Goal: Task Accomplishment & Management: Complete application form

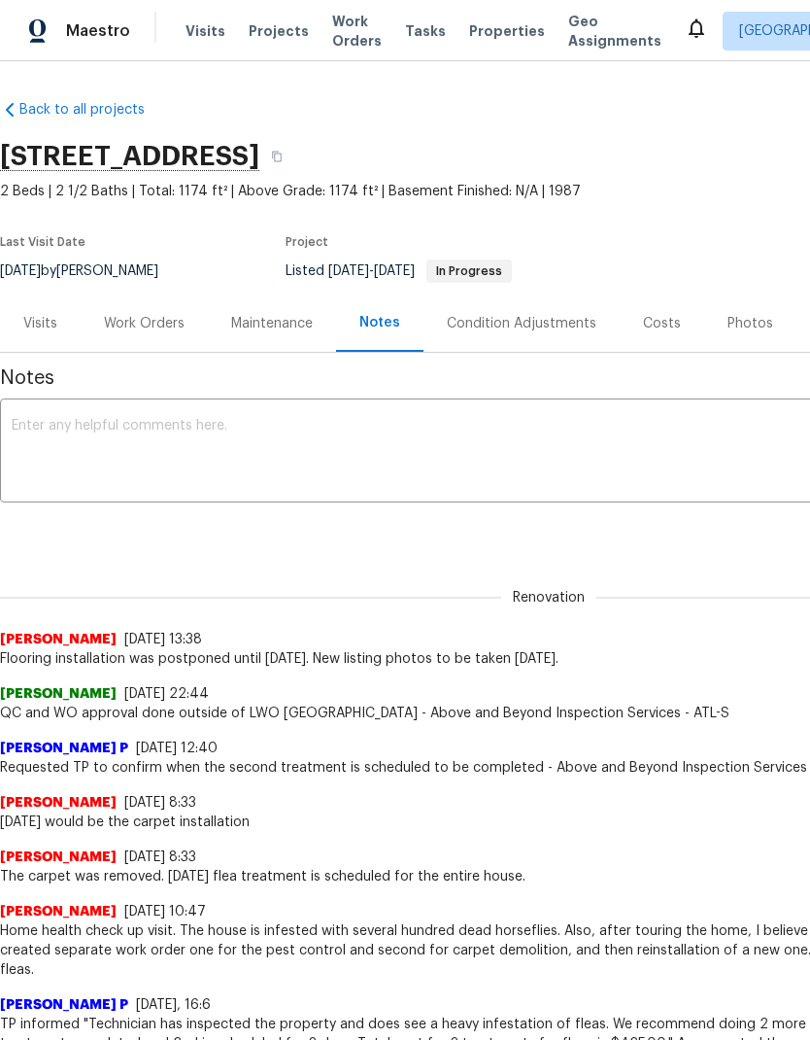
click at [143, 325] on div "Work Orders" at bounding box center [144, 323] width 81 height 19
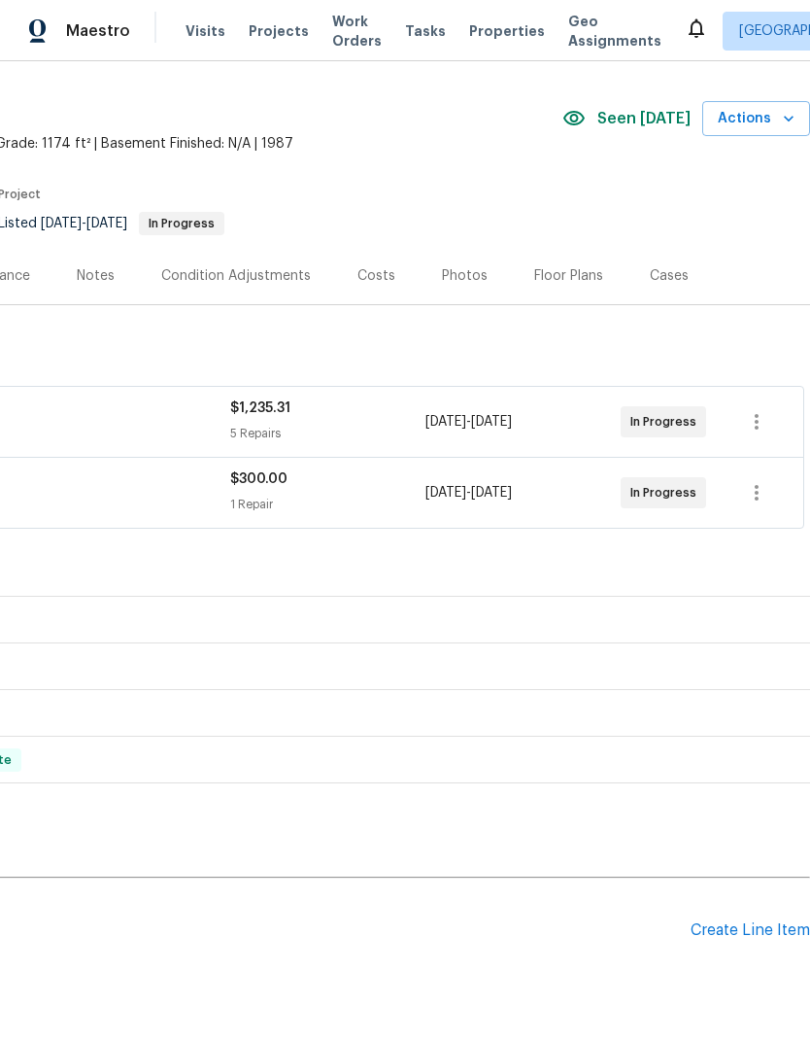
scroll to position [49, 288]
click at [746, 921] on div "Create Line Item" at bounding box center [750, 929] width 119 height 18
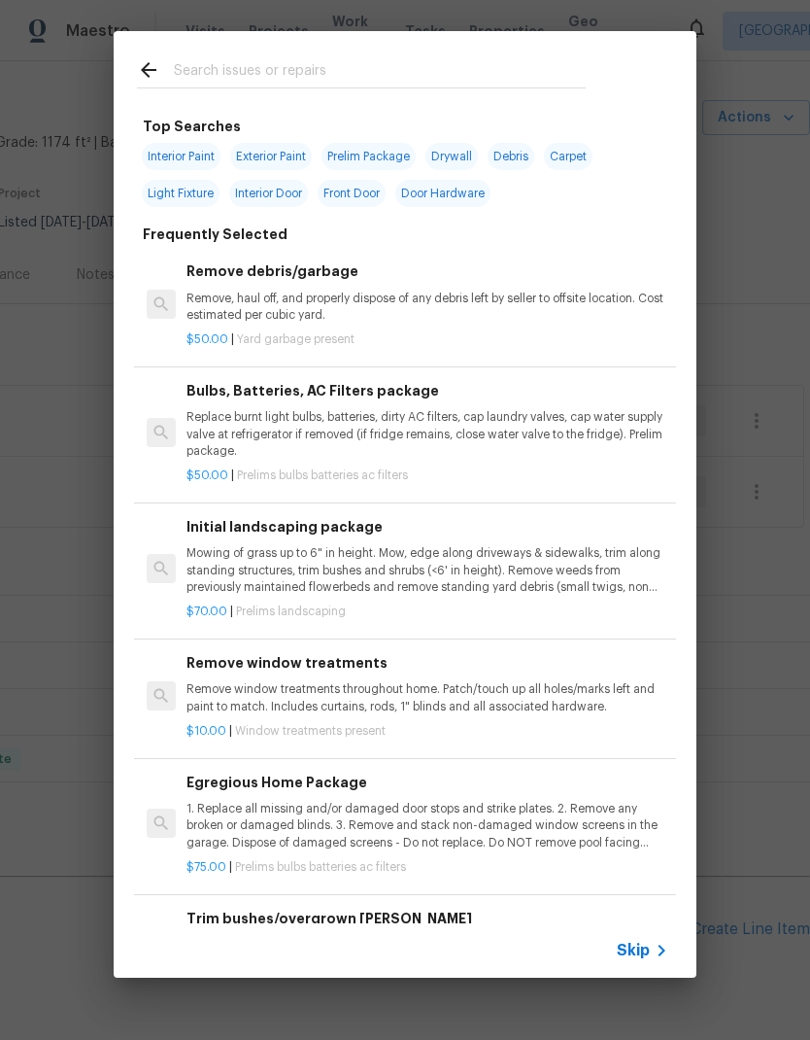
click at [637, 951] on span "Skip" at bounding box center [633, 949] width 33 height 19
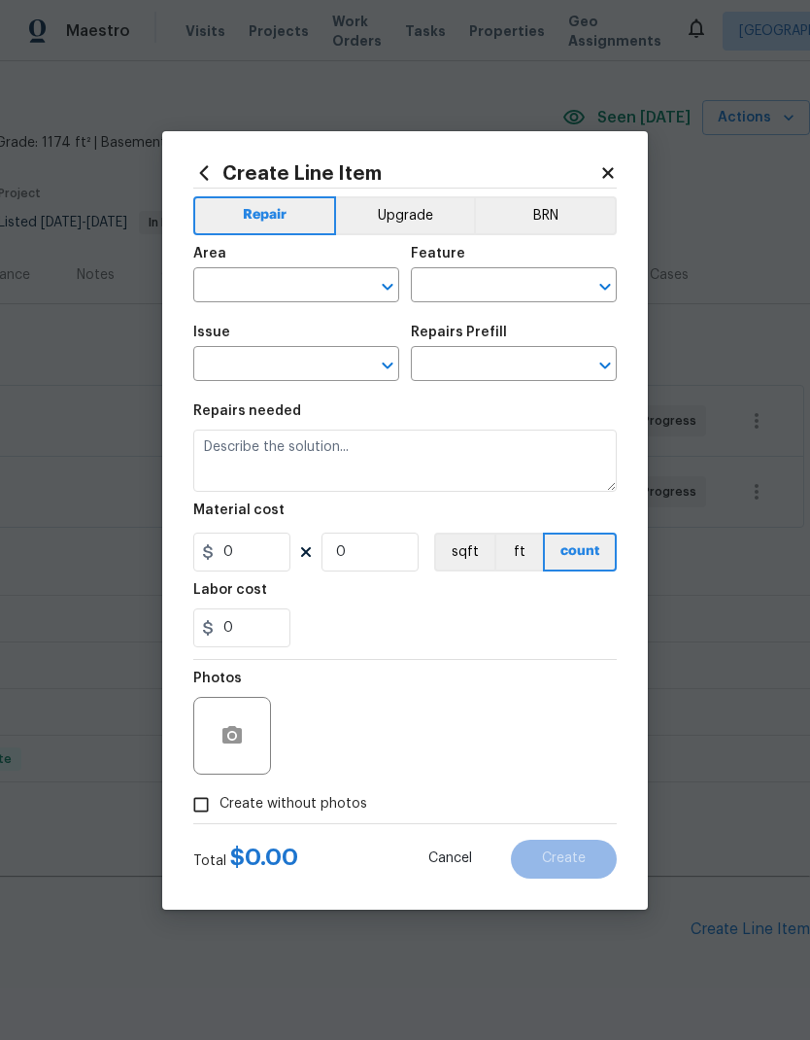
click at [294, 280] on input "text" at bounding box center [269, 287] width 152 height 30
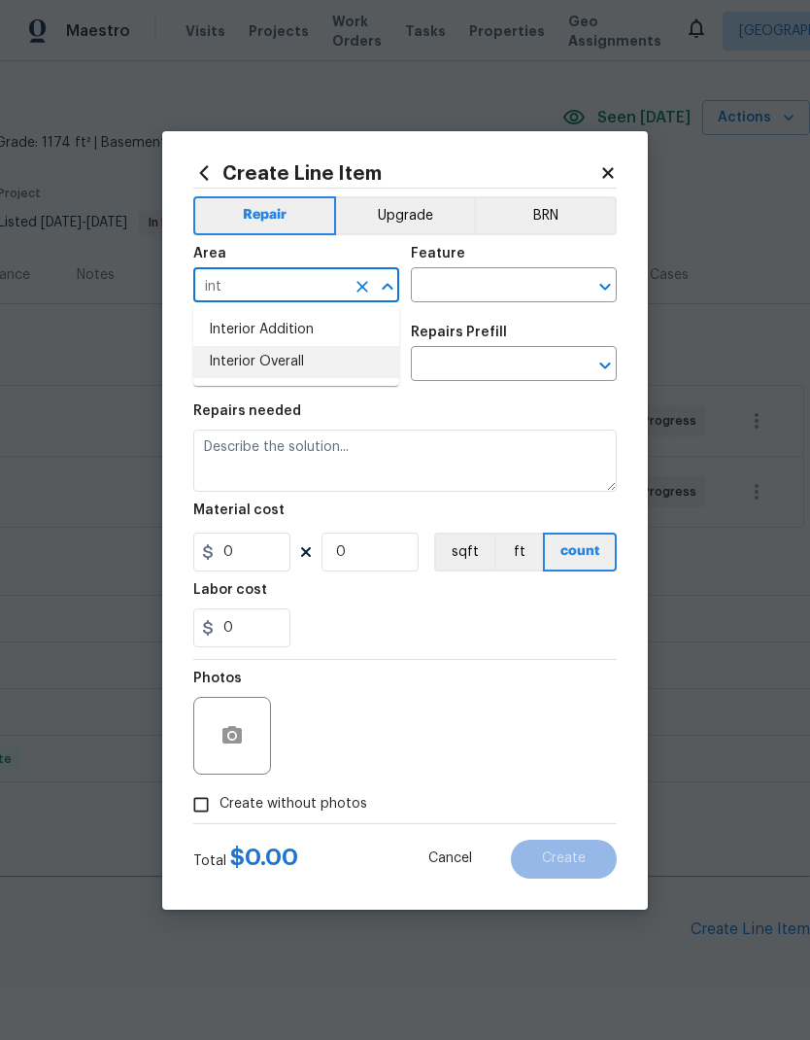
click at [306, 357] on li "Interior Overall" at bounding box center [296, 362] width 206 height 32
type input "Interior Overall"
click at [451, 287] on input "text" at bounding box center [487, 287] width 152 height 30
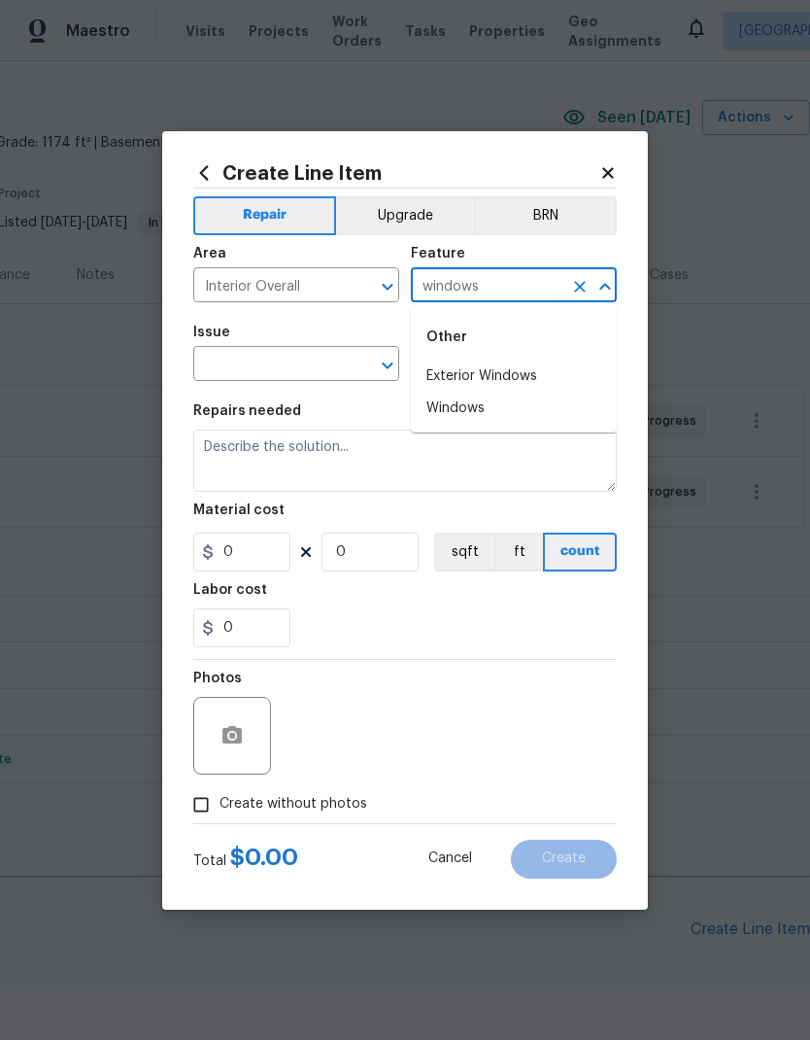
click at [481, 411] on li "Windows" at bounding box center [514, 408] width 206 height 32
type input "Windows"
click at [318, 365] on input "text" at bounding box center [269, 366] width 152 height 30
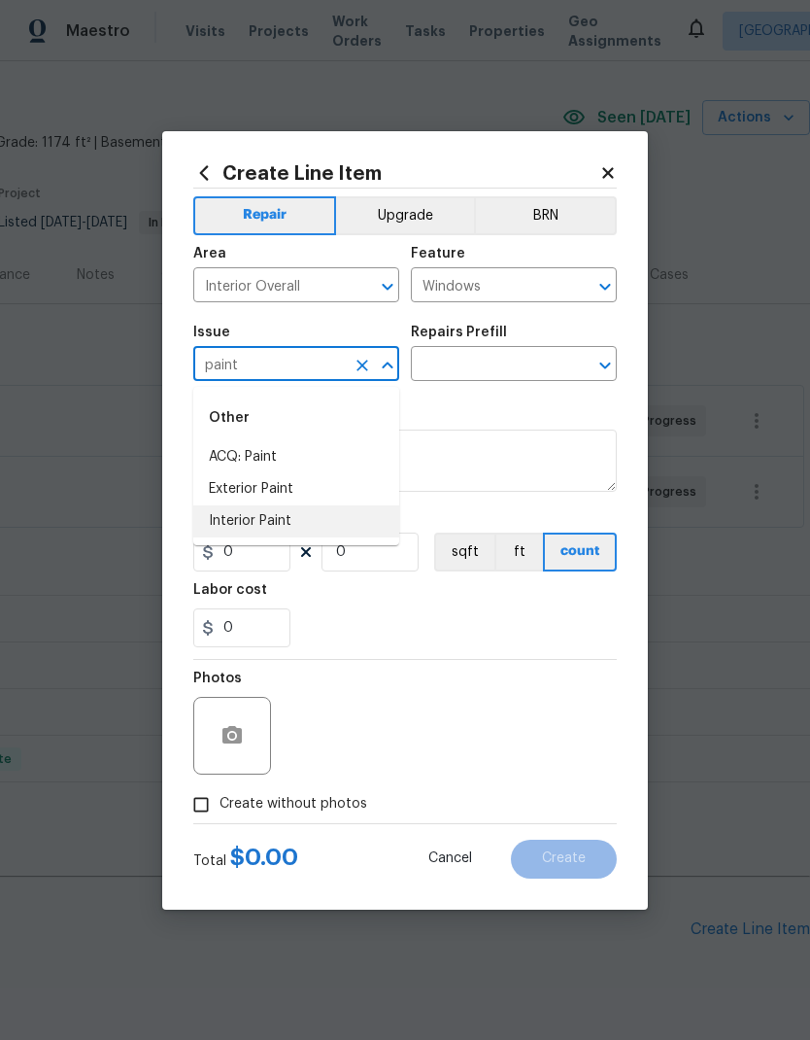
click at [271, 519] on li "Interior Paint" at bounding box center [296, 521] width 206 height 32
type input "Interior Paint"
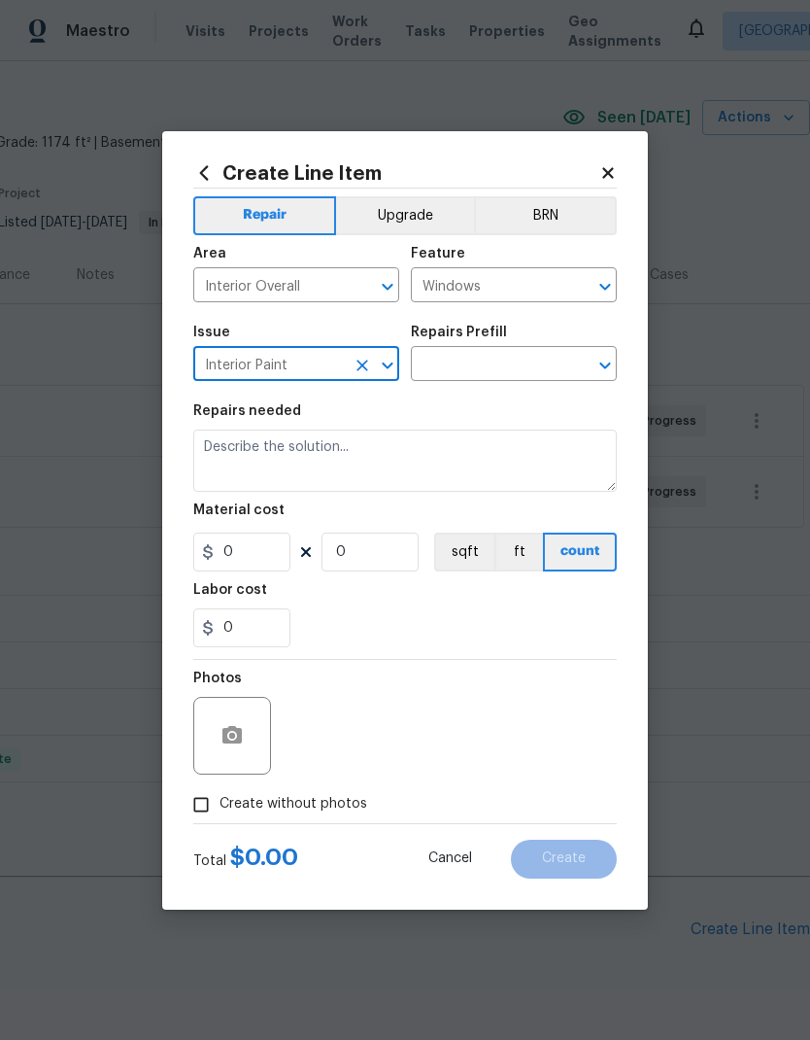
click at [473, 361] on input "text" at bounding box center [487, 366] width 152 height 30
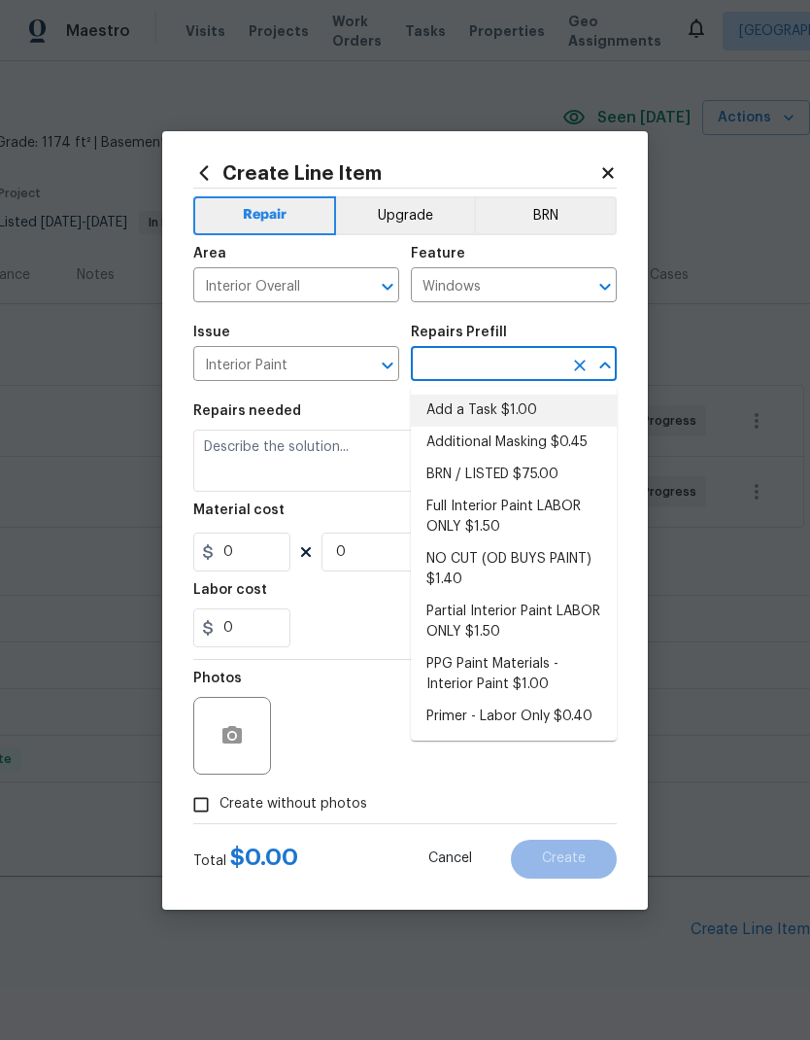
click at [494, 402] on li "Add a Task $1.00" at bounding box center [514, 410] width 206 height 32
type input "Add a Task $1.00"
type input "Overall Paint"
type textarea "HPM to detail"
type input "1"
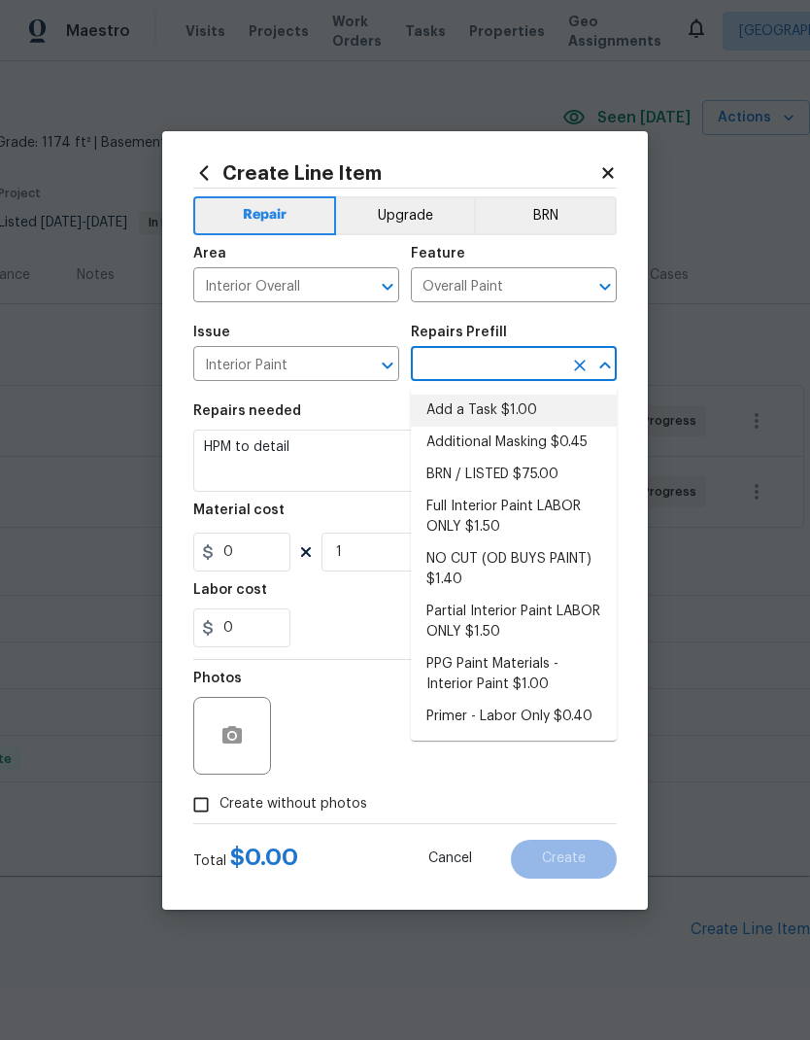
type input "Add a Task $1.00"
type input "1"
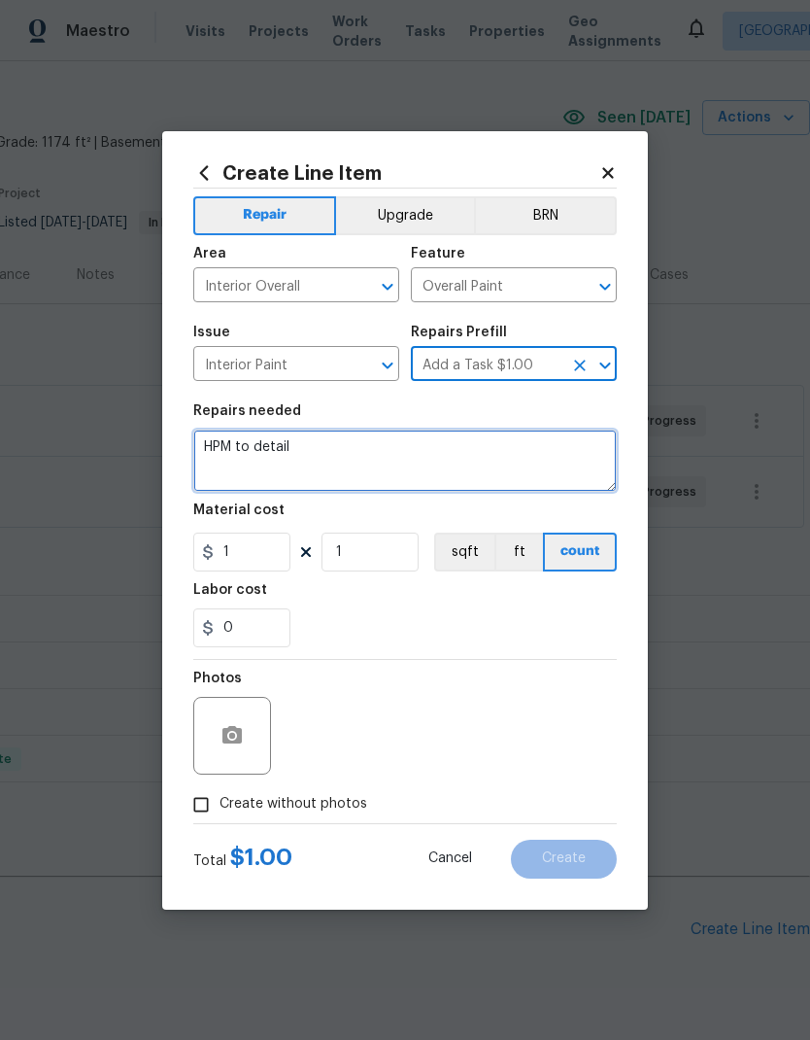
click at [359, 450] on textarea "HPM to detail" at bounding box center [405, 460] width 424 height 62
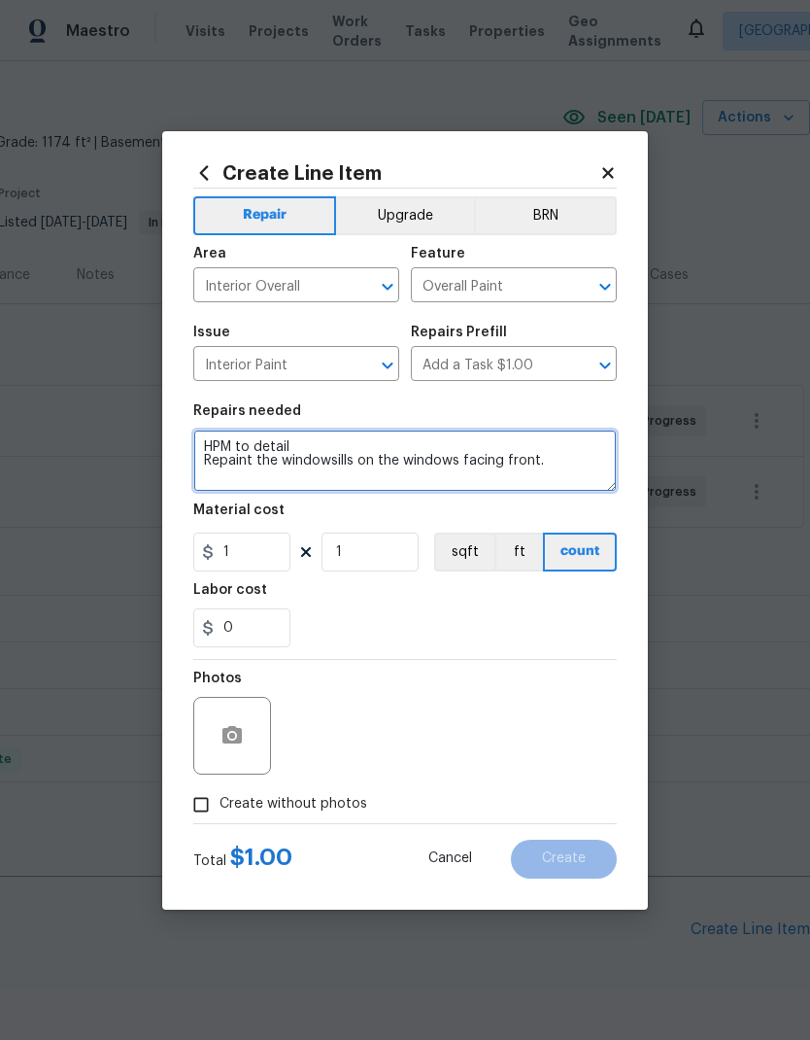
type textarea "HPM to detail Repaint the windowsills on the windows facing front."
click at [254, 719] on div at bounding box center [232, 736] width 78 height 78
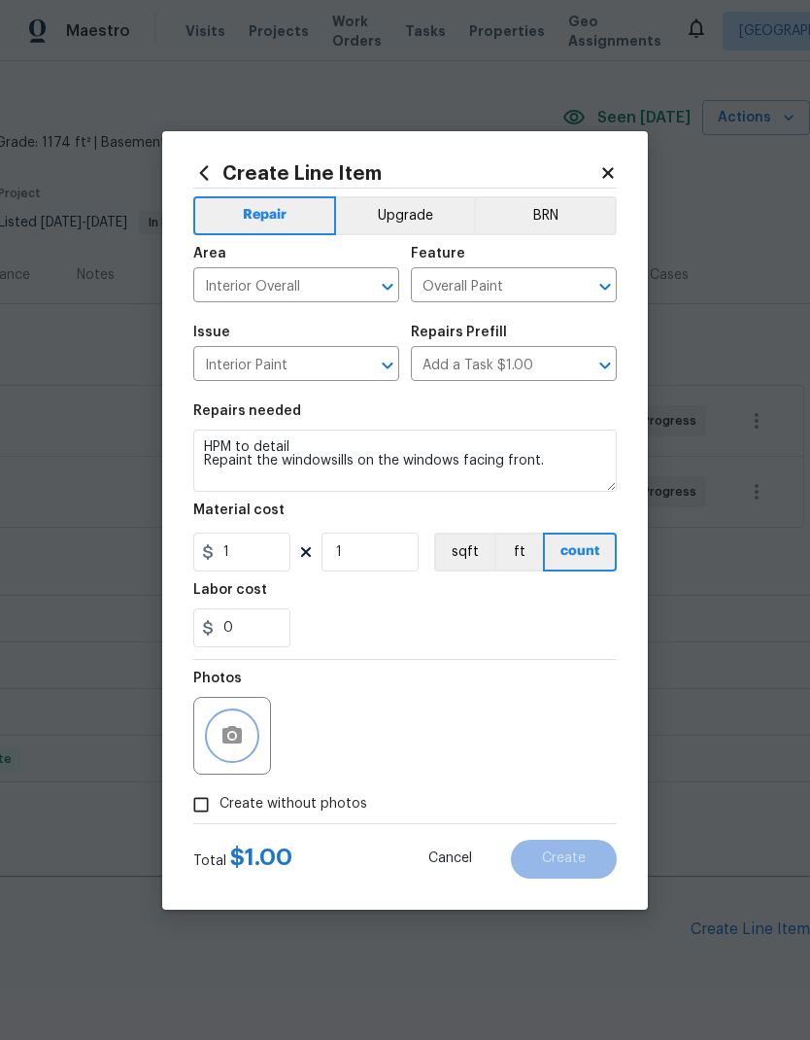
click at [234, 747] on icon "button" at bounding box center [232, 735] width 23 height 23
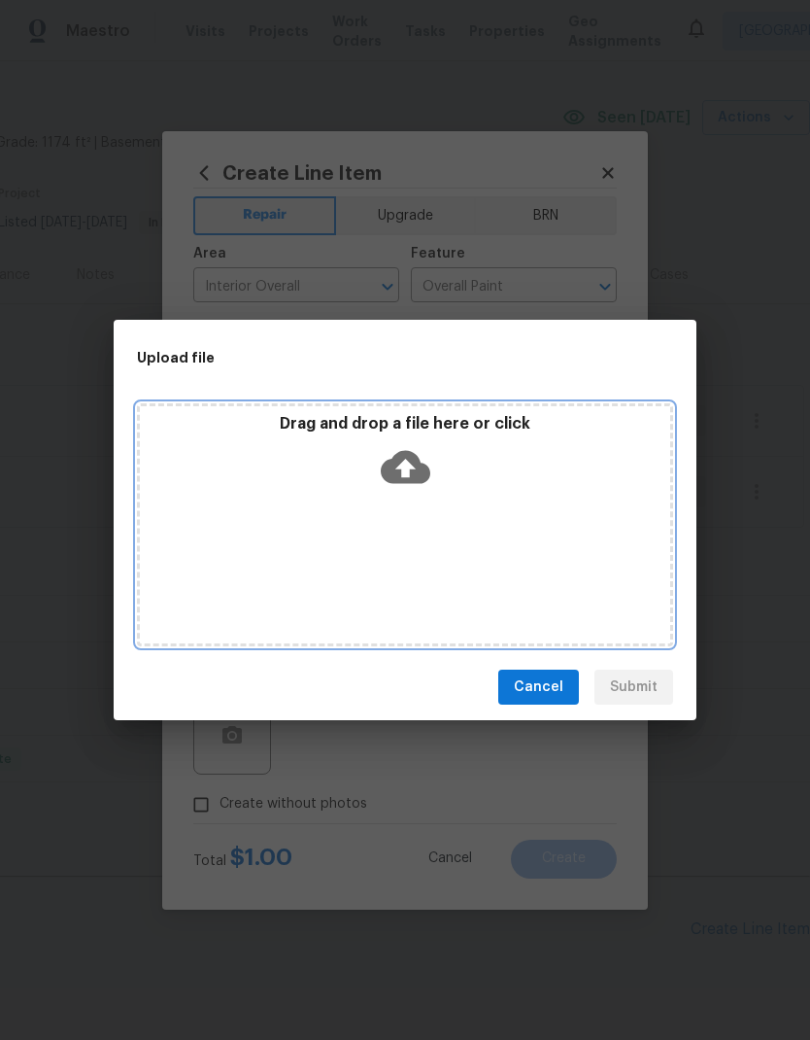
click at [432, 522] on div "Drag and drop a file here or click" at bounding box center [405, 524] width 536 height 243
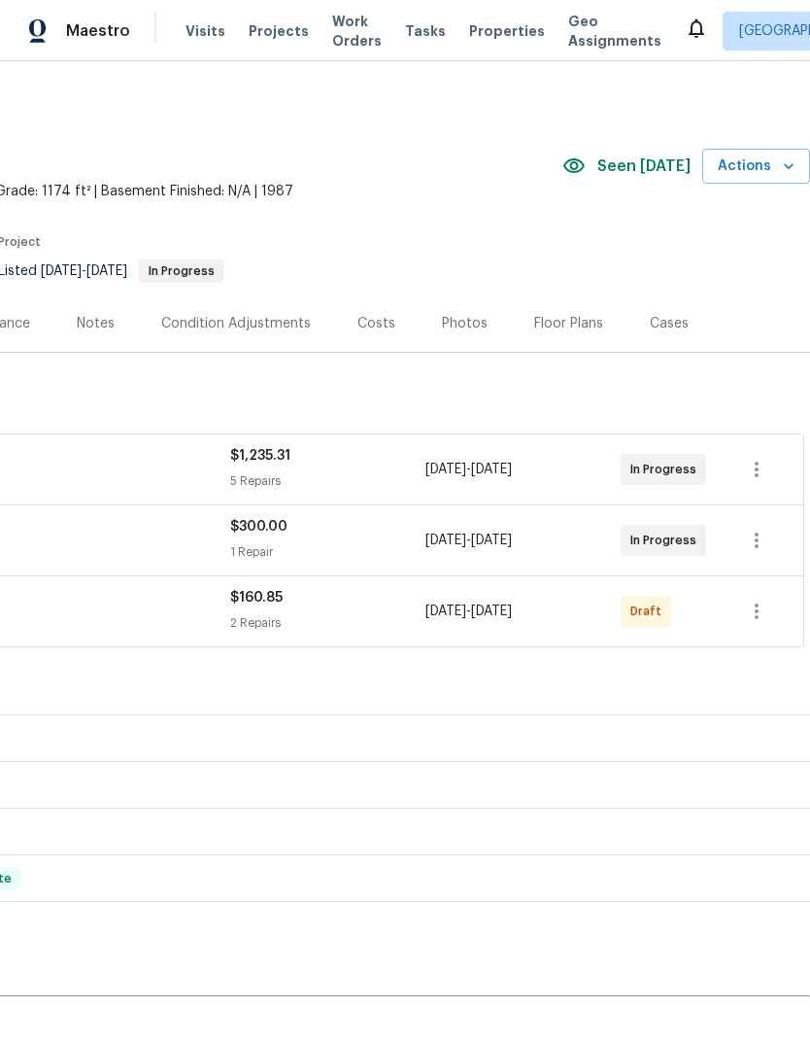
scroll to position [0, 288]
click at [751, 603] on icon "button" at bounding box center [756, 610] width 23 height 23
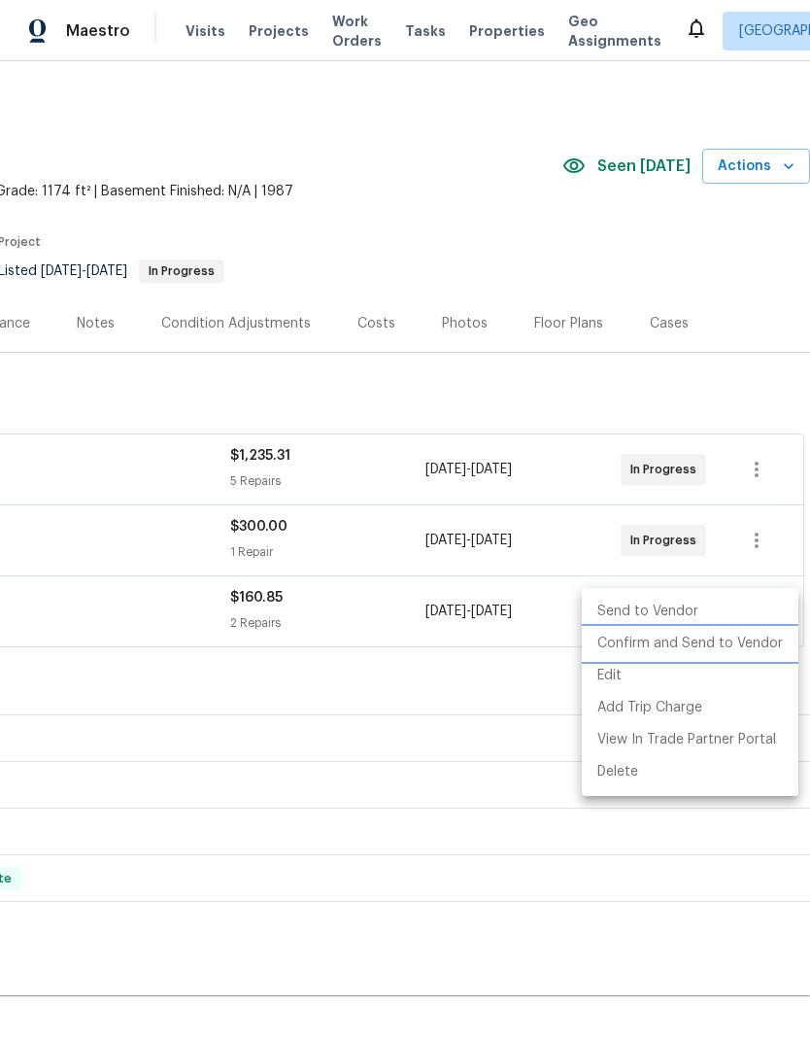
click at [720, 643] on li "Confirm and Send to Vendor" at bounding box center [690, 644] width 217 height 32
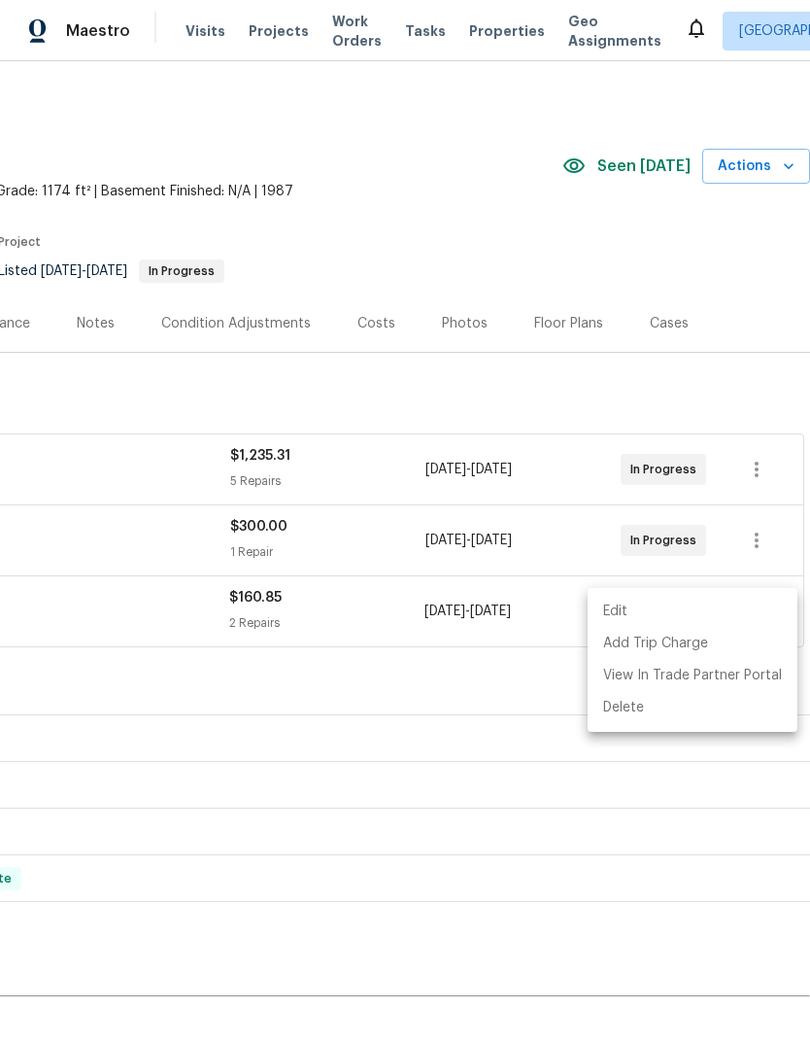
click at [84, 318] on div at bounding box center [405, 520] width 810 height 1040
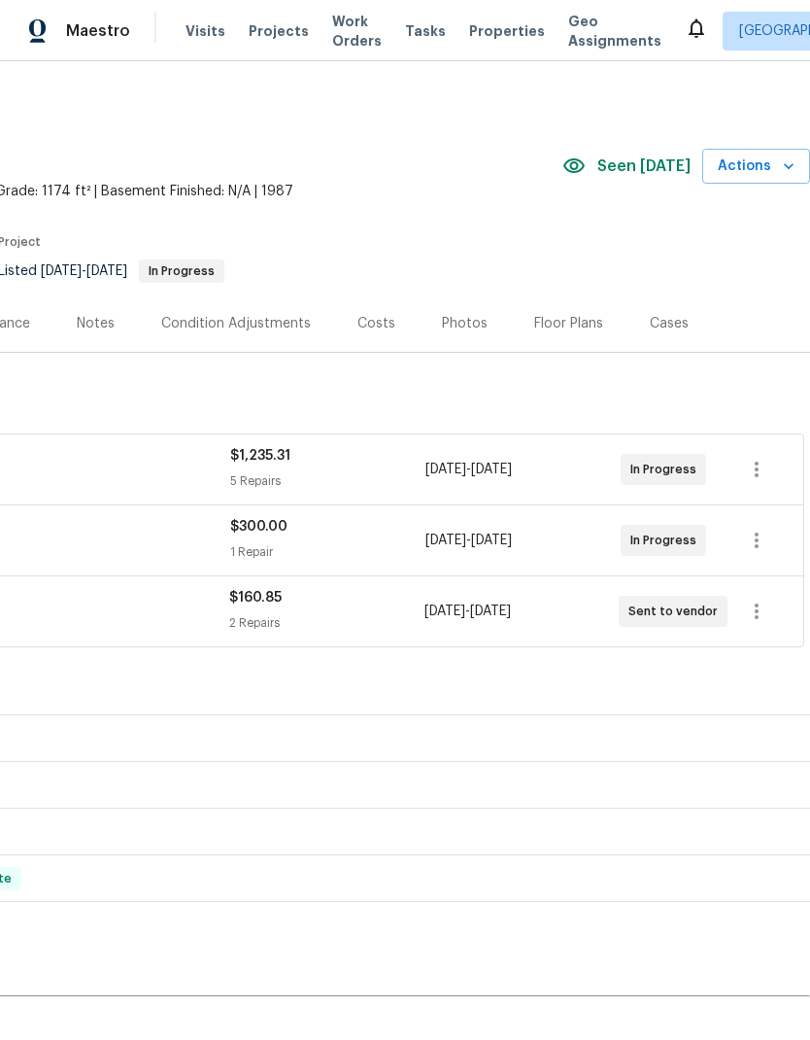
click at [80, 319] on div "Notes" at bounding box center [96, 323] width 38 height 19
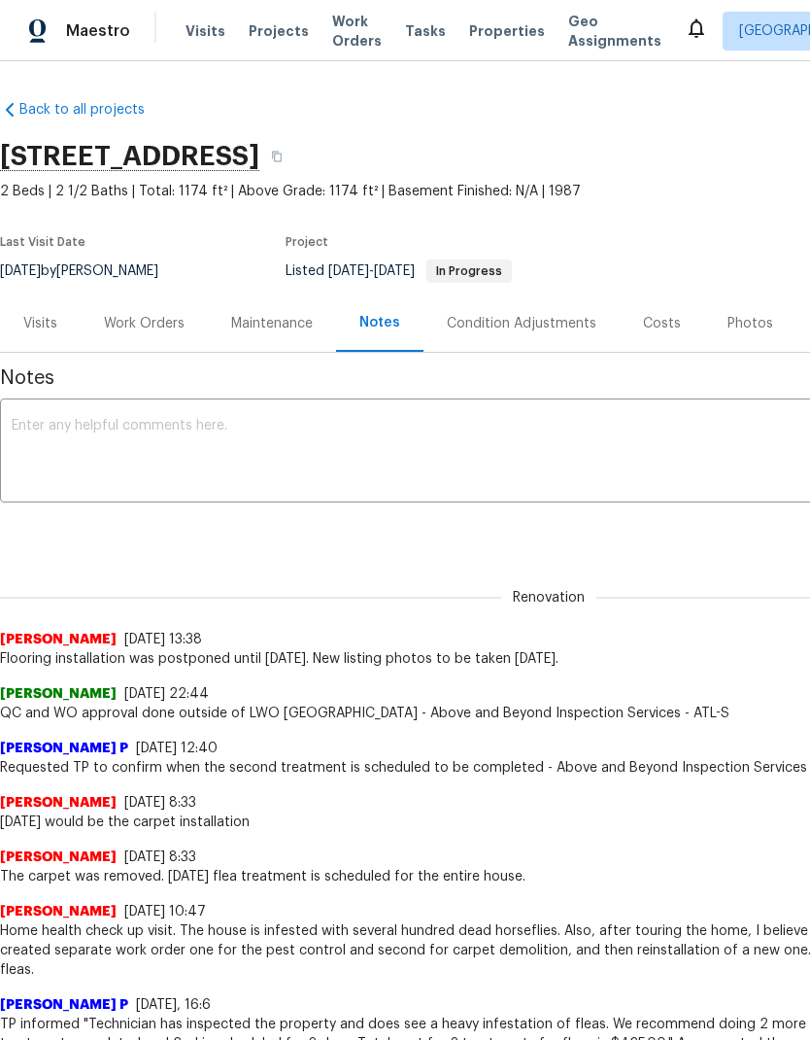
click at [332, 436] on textarea at bounding box center [549, 453] width 1074 height 68
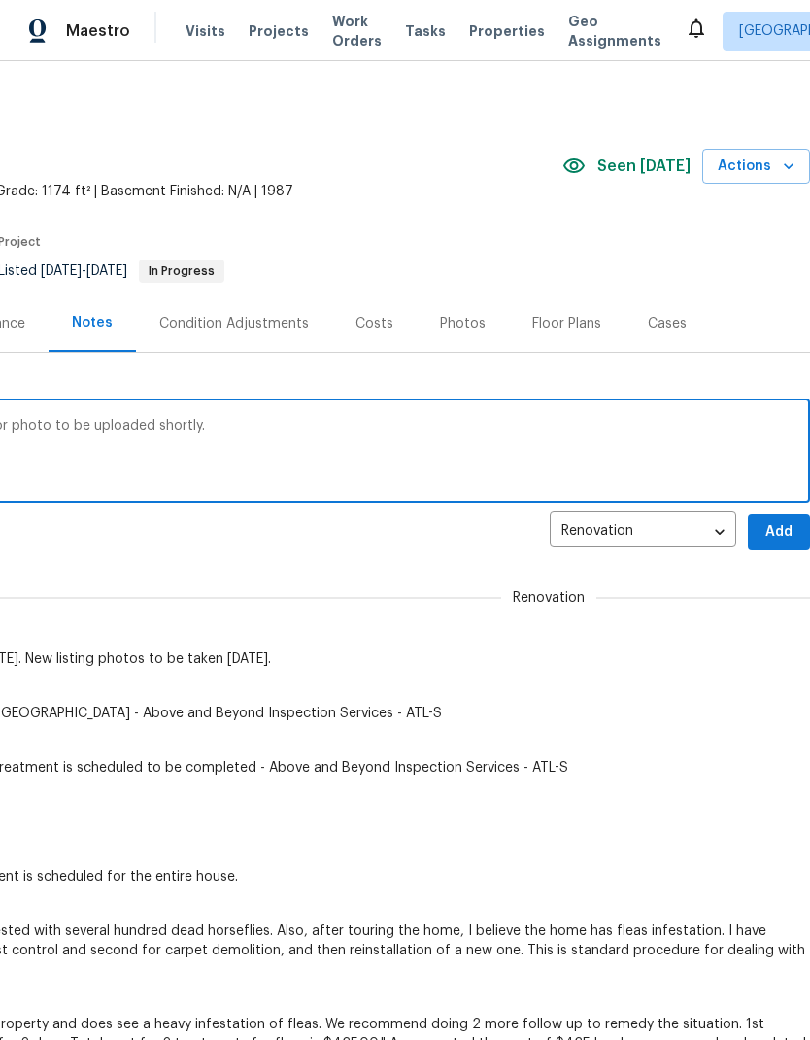
scroll to position [0, 288]
type textarea "Photos were completed [DATE]. New interior photo to be uploaded shortly."
click at [780, 528] on span "Add" at bounding box center [779, 532] width 31 height 24
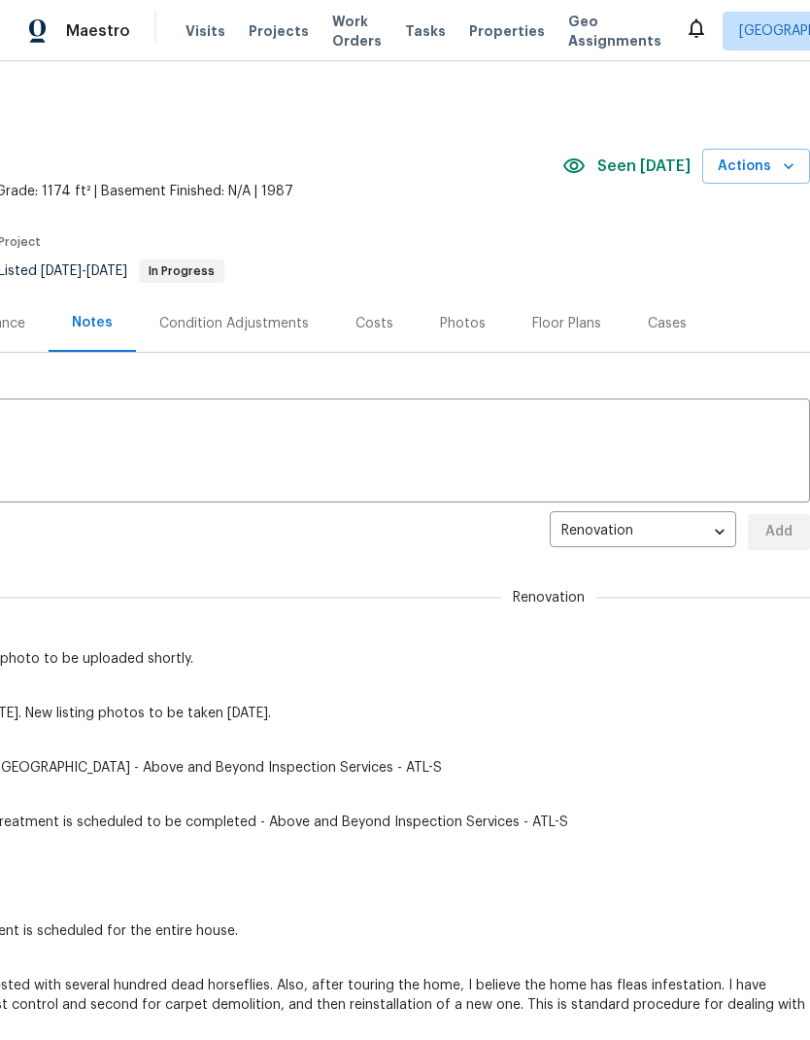
click at [453, 429] on textarea at bounding box center [261, 453] width 1074 height 68
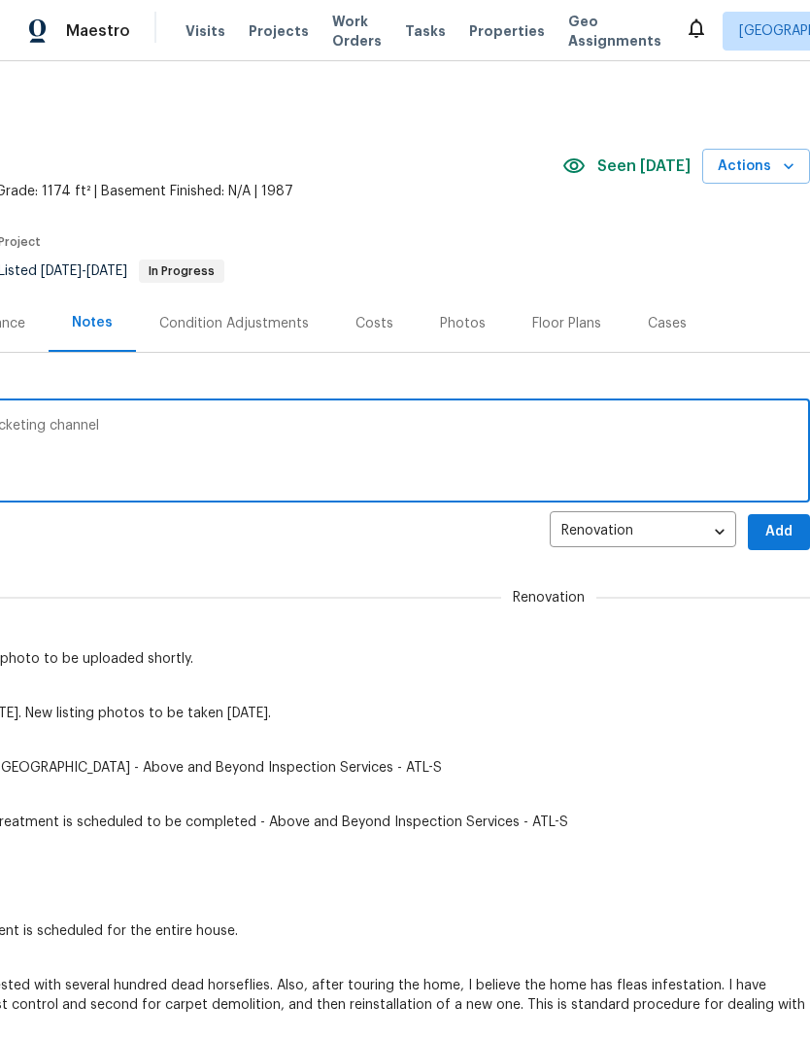
type textarea "New folder was requested from photo bracketing channel"
click at [777, 525] on span "Add" at bounding box center [779, 532] width 31 height 24
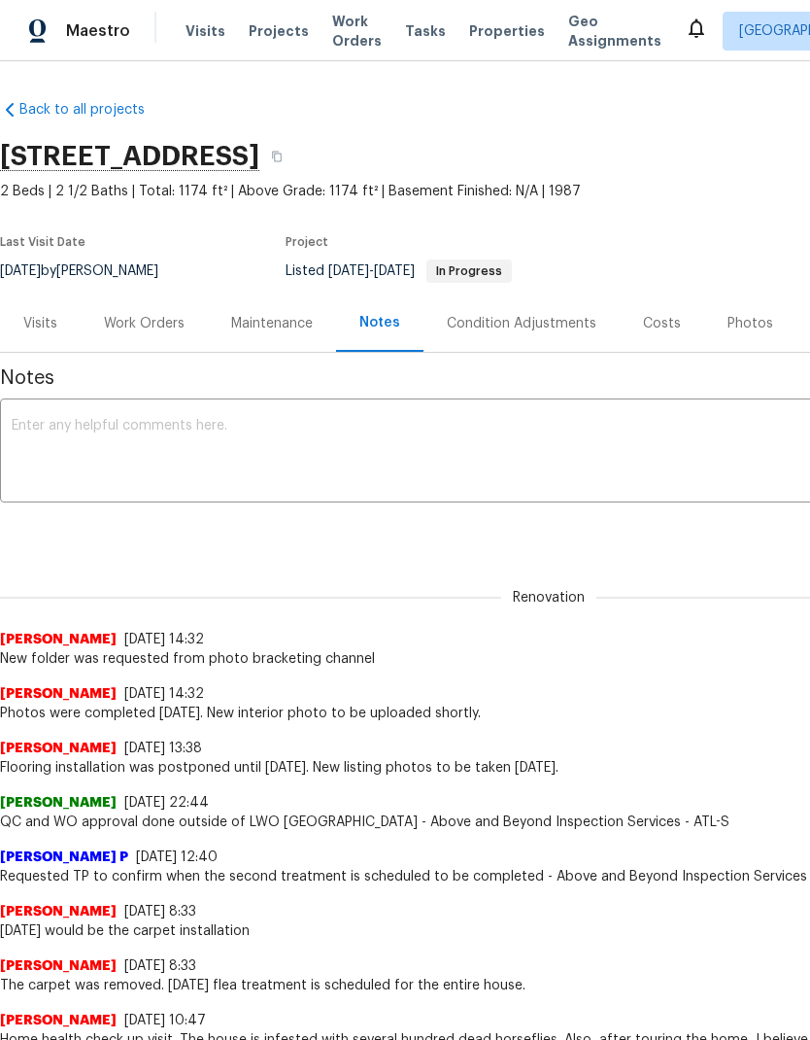
scroll to position [0, 0]
